Goal: Task Accomplishment & Management: Complete application form

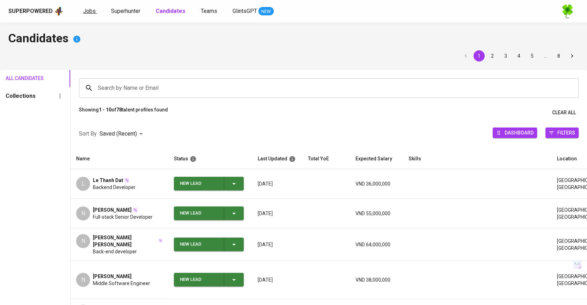
click at [87, 8] on span "Jobs" at bounding box center [89, 11] width 13 height 7
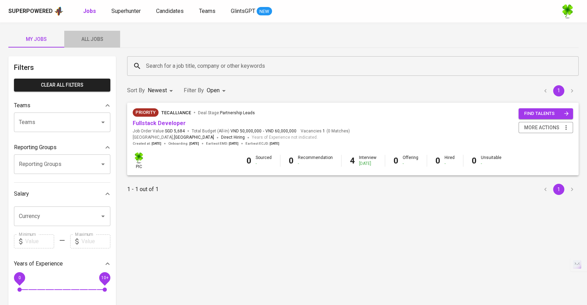
click at [98, 36] on span "All Jobs" at bounding box center [91, 39] width 47 height 9
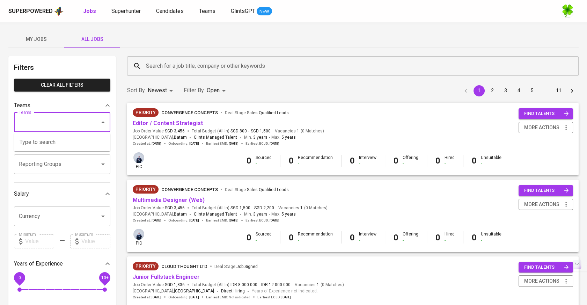
click at [61, 123] on input "Teams" at bounding box center [52, 122] width 71 height 13
click at [57, 139] on li "Pod [PERSON_NAME]" at bounding box center [62, 142] width 96 height 13
type input "kara"
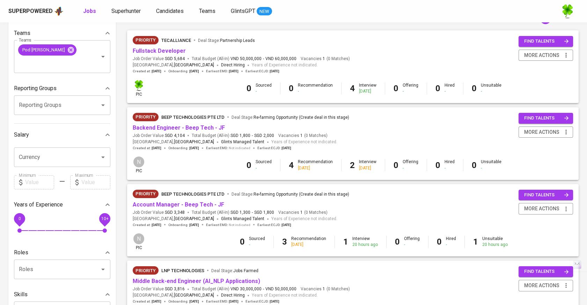
scroll to position [76, 0]
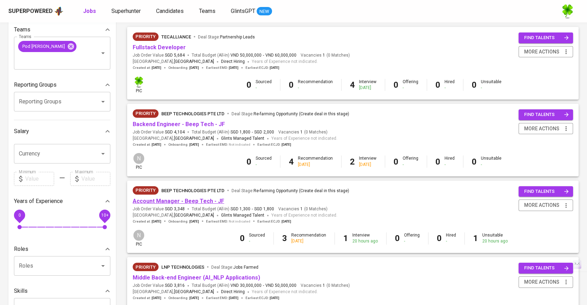
click at [192, 201] on link "Account Manager - Beep Tech - JF" at bounding box center [178, 201] width 91 height 7
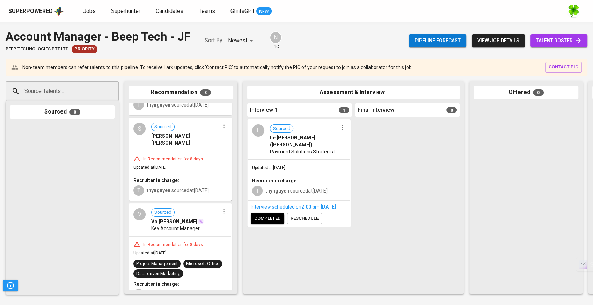
scroll to position [73, 0]
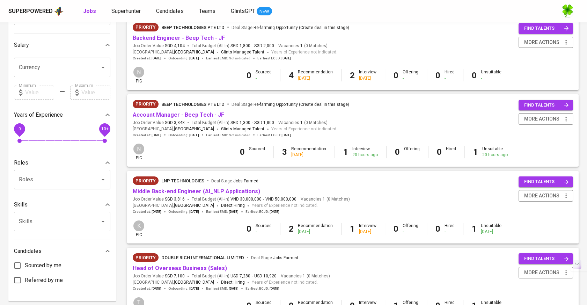
scroll to position [162, 0]
click at [182, 192] on link "Middle Back-end Engineer (AI_NLP Applications)" at bounding box center [196, 190] width 127 height 7
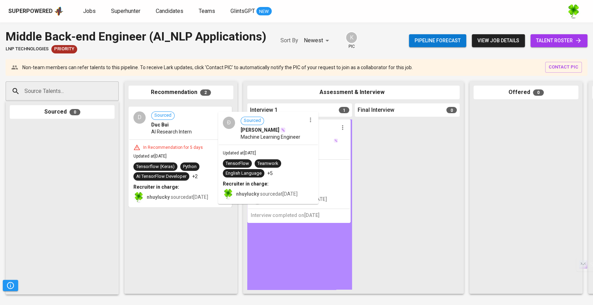
drag, startPoint x: 207, startPoint y: 150, endPoint x: 300, endPoint y: 158, distance: 93.9
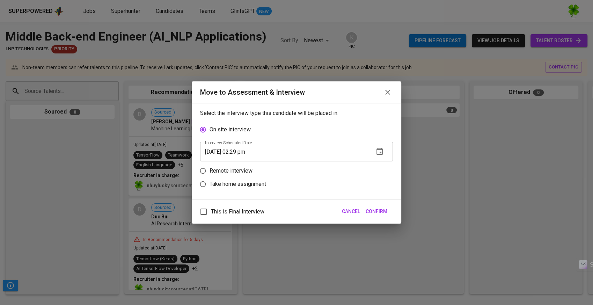
click at [228, 173] on p "Remote interview" at bounding box center [230, 171] width 43 height 8
click at [209, 173] on input "Remote interview" at bounding box center [202, 170] width 13 height 13
radio input "true"
click at [373, 210] on span "Confirm" at bounding box center [377, 211] width 22 height 9
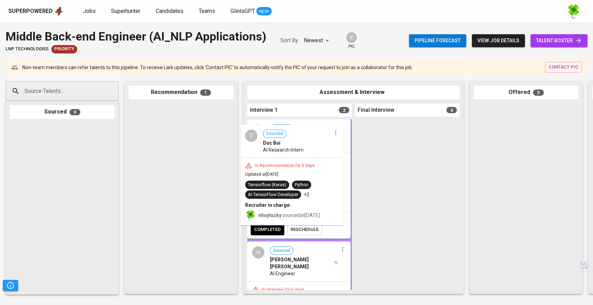
drag, startPoint x: 197, startPoint y: 138, endPoint x: 312, endPoint y: 160, distance: 117.2
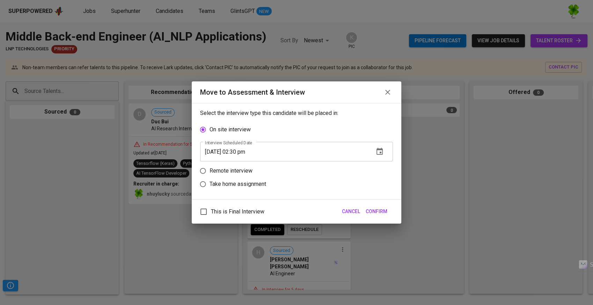
click at [237, 169] on p "Remote interview" at bounding box center [230, 171] width 43 height 8
click at [209, 169] on input "Remote interview" at bounding box center [202, 170] width 13 height 13
radio input "true"
click at [384, 207] on span "Confirm" at bounding box center [377, 211] width 22 height 9
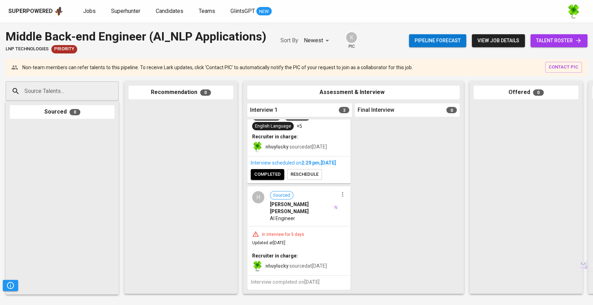
scroll to position [89, 0]
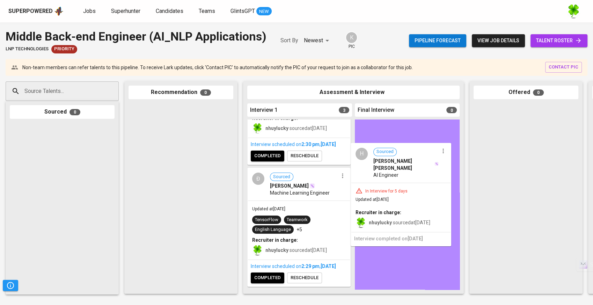
drag, startPoint x: 295, startPoint y: 242, endPoint x: 402, endPoint y: 196, distance: 116.6
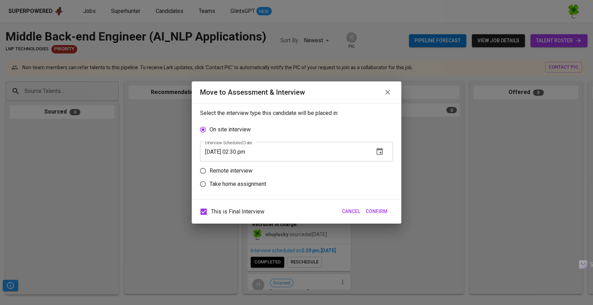
click at [244, 211] on span "This is Final Interview" at bounding box center [237, 211] width 53 height 8
click at [211, 211] on input "This is Final Interview" at bounding box center [203, 211] width 15 height 15
checkbox input "false"
click at [231, 166] on label "Remote interview" at bounding box center [291, 170] width 191 height 13
click at [209, 166] on input "Remote interview" at bounding box center [202, 170] width 13 height 13
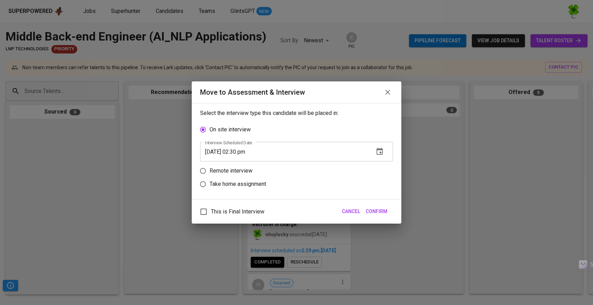
radio input "true"
click at [379, 162] on icon "button" at bounding box center [379, 164] width 6 height 7
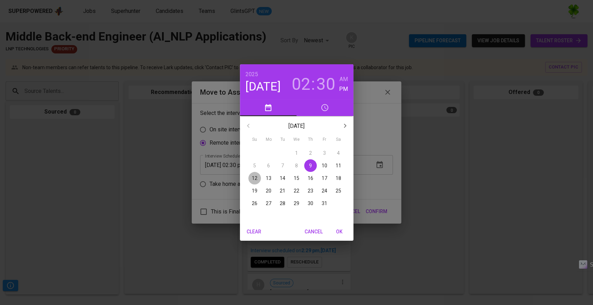
click at [255, 180] on p "12" at bounding box center [255, 178] width 6 height 7
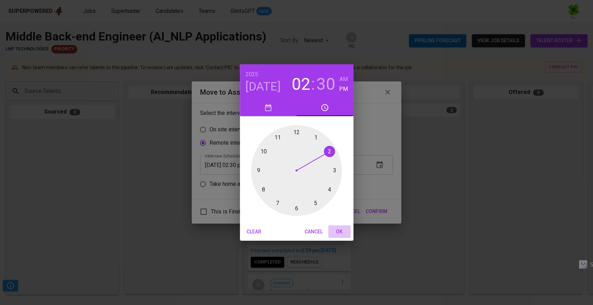
click at [337, 228] on span "OK" at bounding box center [339, 231] width 17 height 9
type input "[DATE] 02:30 pm"
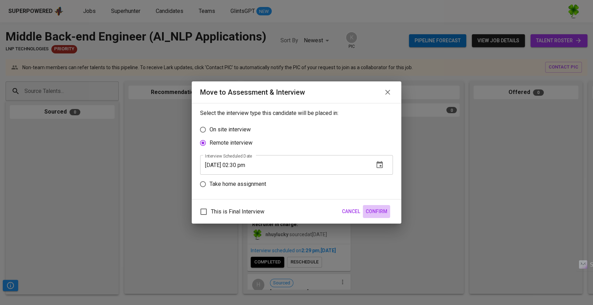
click at [379, 208] on span "Confirm" at bounding box center [377, 211] width 22 height 9
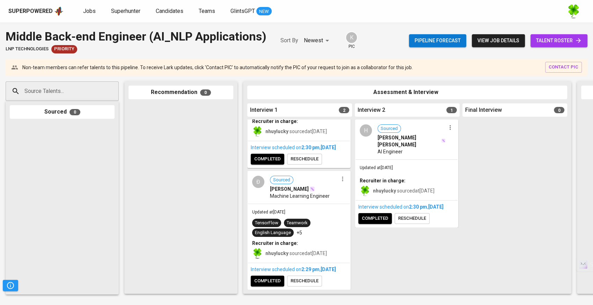
scroll to position [0, 0]
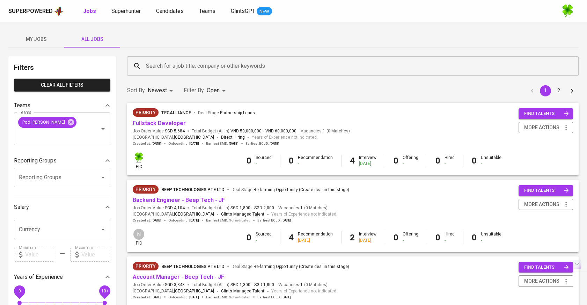
click at [559, 86] on button "2" at bounding box center [558, 90] width 11 height 11
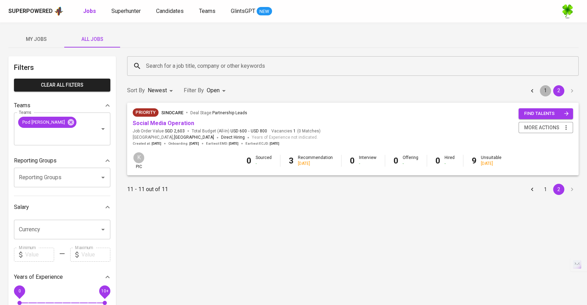
click at [545, 88] on button "1" at bounding box center [545, 90] width 11 height 11
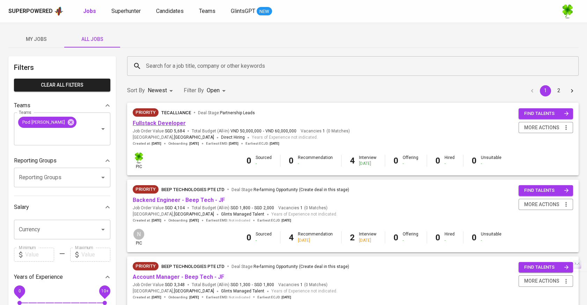
click at [178, 123] on link "Fullstack Developer" at bounding box center [159, 123] width 53 height 7
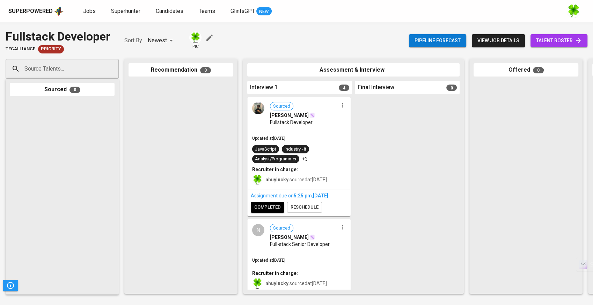
scroll to position [56, 0]
